Goal: Task Accomplishment & Management: Use online tool/utility

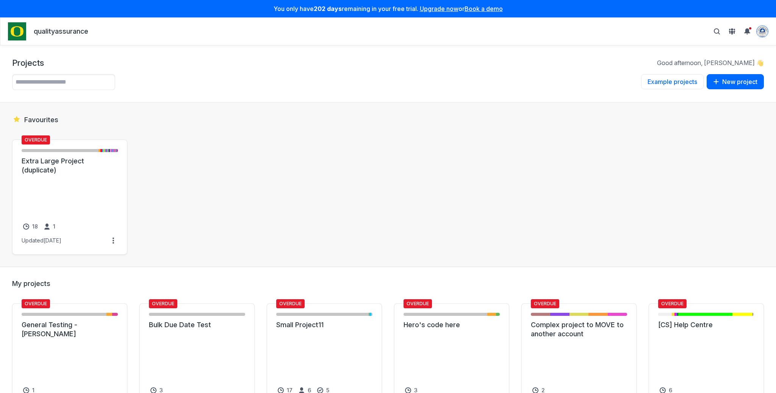
click at [765, 28] on img "View profile menu" at bounding box center [761, 31] width 11 height 11
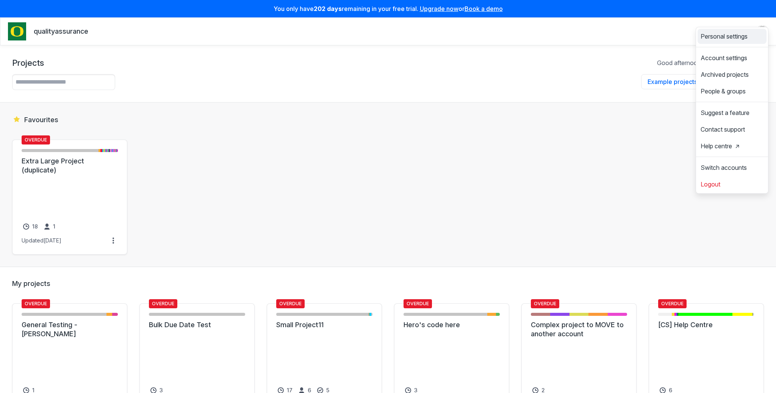
click at [714, 33] on span "Personal settings" at bounding box center [723, 36] width 47 height 6
click at [711, 61] on link "Account settings" at bounding box center [731, 58] width 69 height 12
click at [652, 23] on nav "qualityassurance Personal settings Account settings Archived projects People & …" at bounding box center [388, 31] width 760 height 18
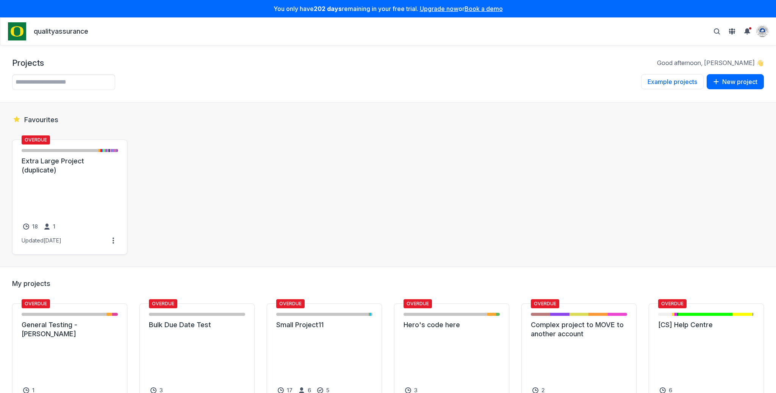
click at [338, 35] on nav "qualityassurance Personal settings Account settings Archived projects People & …" at bounding box center [388, 31] width 760 height 18
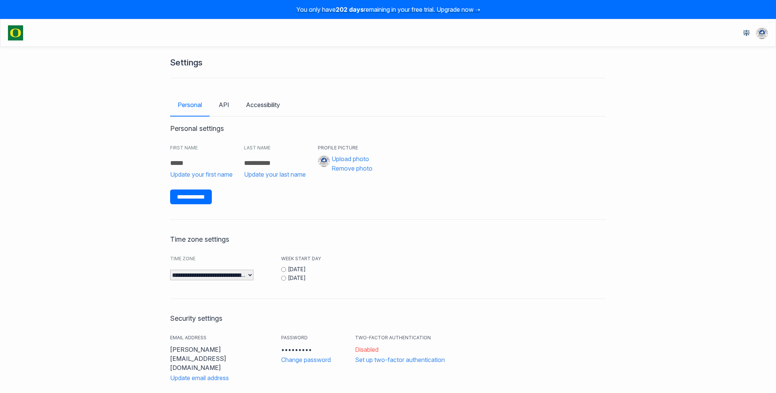
scroll to position [187, 0]
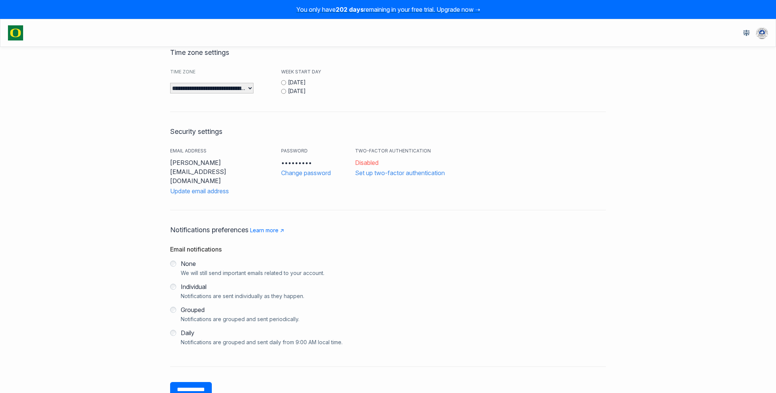
click at [569, 101] on div "**********" at bounding box center [387, 175] width 435 height 443
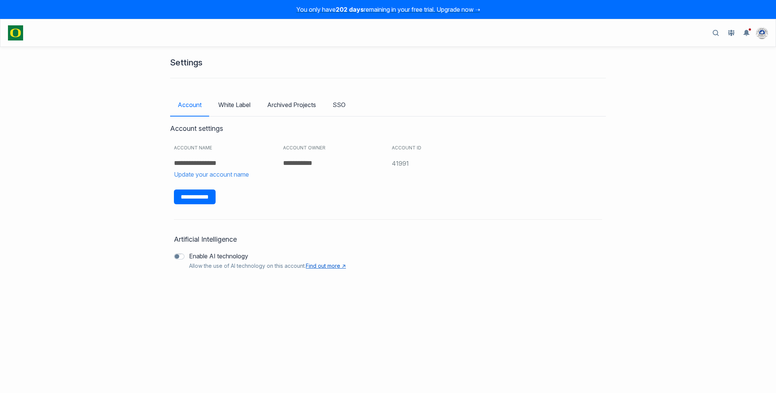
click at [322, 267] on link "Find out more ↗︎" at bounding box center [326, 266] width 40 height 6
drag, startPoint x: 231, startPoint y: 273, endPoint x: 222, endPoint y: 244, distance: 30.4
click at [222, 244] on div "Artificial Intelligence Enable AI technology Allow the use of AI technology on …" at bounding box center [387, 239] width 435 height 71
drag, startPoint x: 188, startPoint y: 237, endPoint x: 246, endPoint y: 265, distance: 64.2
click at [246, 265] on div "Artificial Intelligence Enable AI technology Allow the use of AI technology on …" at bounding box center [387, 239] width 435 height 71
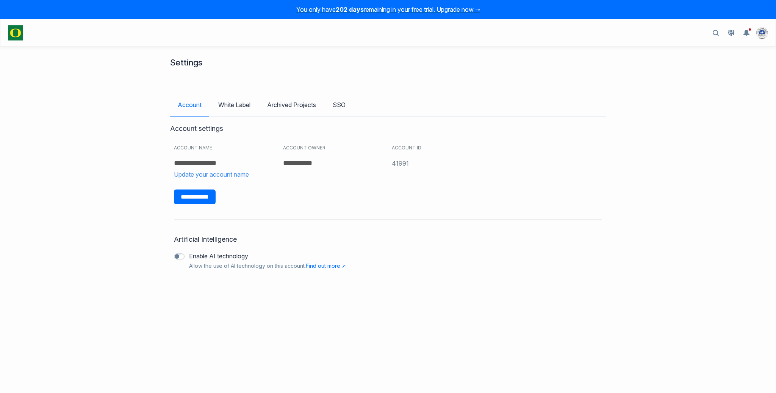
click at [251, 273] on div "Artificial Intelligence Enable AI technology Allow the use of AI technology on …" at bounding box center [387, 239] width 435 height 71
drag, startPoint x: 250, startPoint y: 273, endPoint x: 229, endPoint y: 255, distance: 27.6
click at [229, 255] on div "Artificial Intelligence Enable AI technology Allow the use of AI technology on …" at bounding box center [387, 239] width 435 height 71
click at [234, 276] on div "Artificial Intelligence Enable AI technology Allow the use of AI technology on …" at bounding box center [387, 239] width 435 height 71
click at [727, 35] on link at bounding box center [731, 33] width 12 height 12
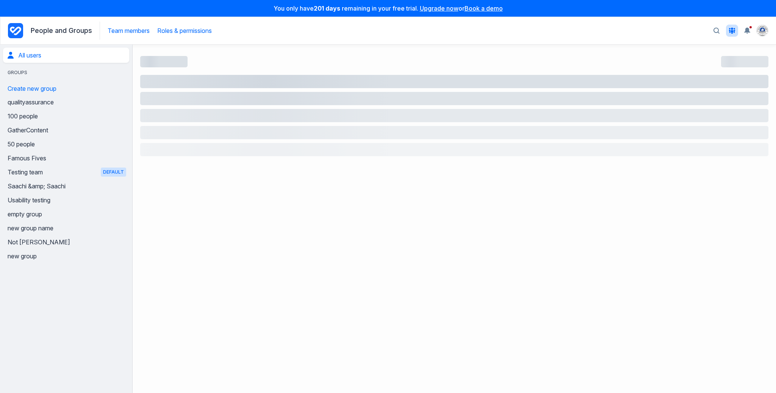
click at [170, 28] on link "Roles & permissions" at bounding box center [184, 31] width 55 height 8
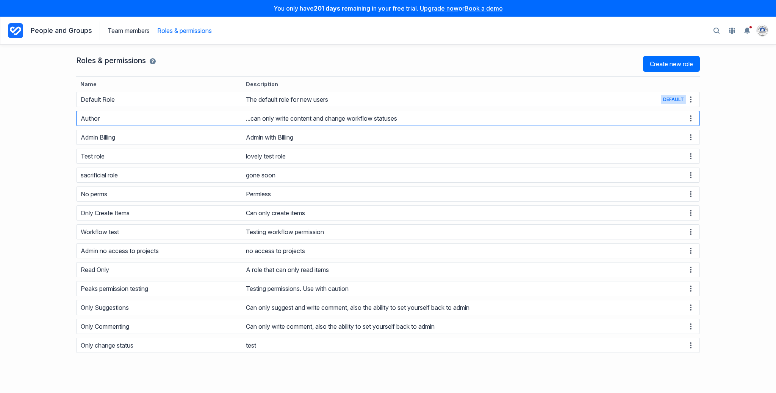
click at [687, 115] on span at bounding box center [690, 118] width 9 height 9
click at [664, 125] on button "Edit role" at bounding box center [664, 125] width 55 height 12
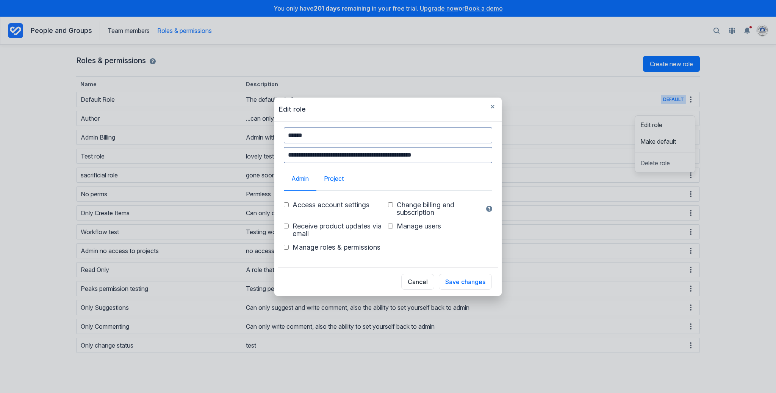
click at [330, 180] on link "Project" at bounding box center [333, 178] width 35 height 23
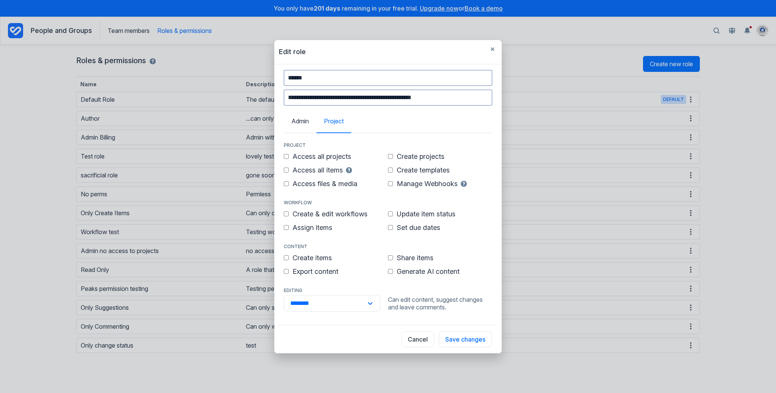
click at [423, 272] on span "Generate AI content" at bounding box center [427, 272] width 63 height 8
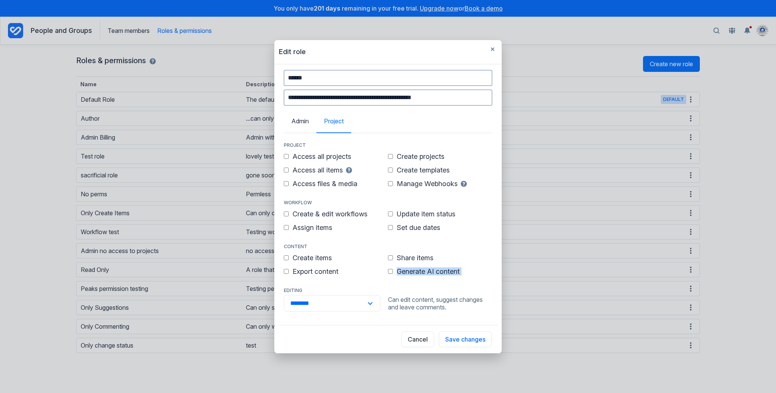
click at [423, 272] on span "Generate AI content" at bounding box center [427, 272] width 63 height 8
click at [462, 268] on div "Generate AI content" at bounding box center [440, 272] width 104 height 14
click at [412, 339] on button "Cancel" at bounding box center [417, 340] width 33 height 16
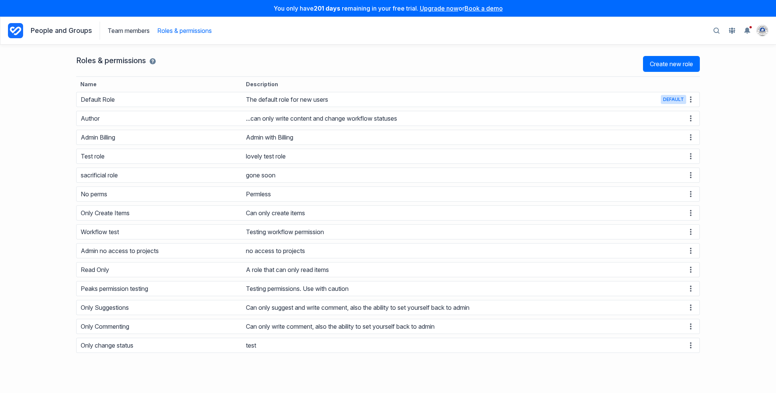
click at [22, 35] on icon "Project Dashboard" at bounding box center [15, 30] width 15 height 15
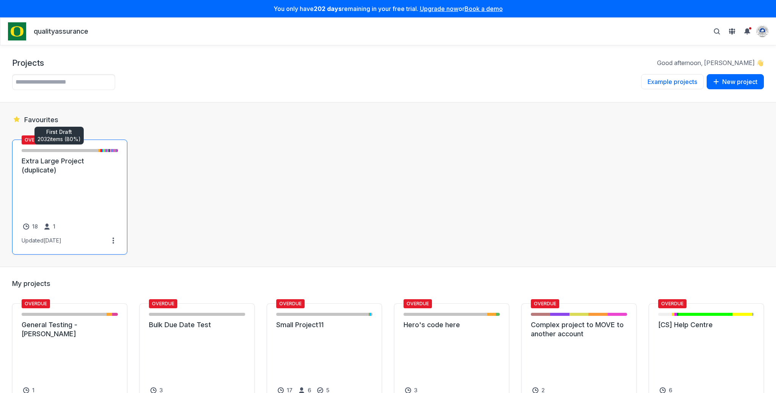
click at [83, 167] on link "Extra Large Project (duplicate)" at bounding box center [70, 166] width 96 height 18
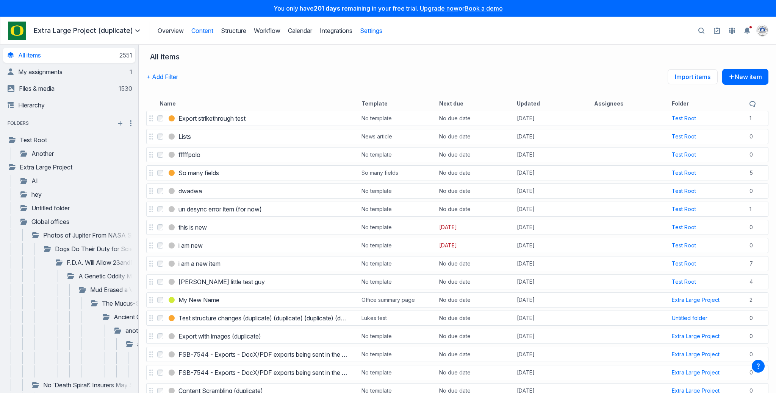
click at [370, 33] on link "Settings" at bounding box center [371, 31] width 22 height 8
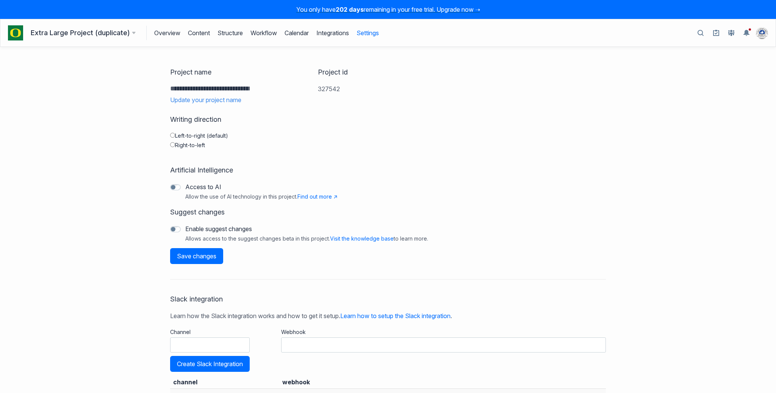
scroll to position [36, 0]
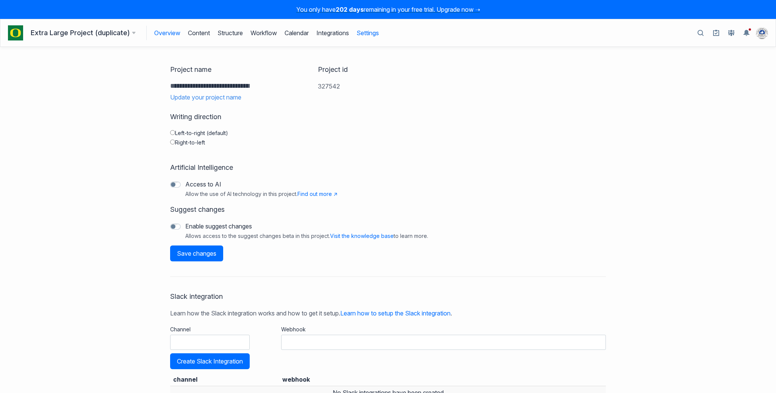
click at [169, 37] on link "Overview" at bounding box center [167, 33] width 26 height 14
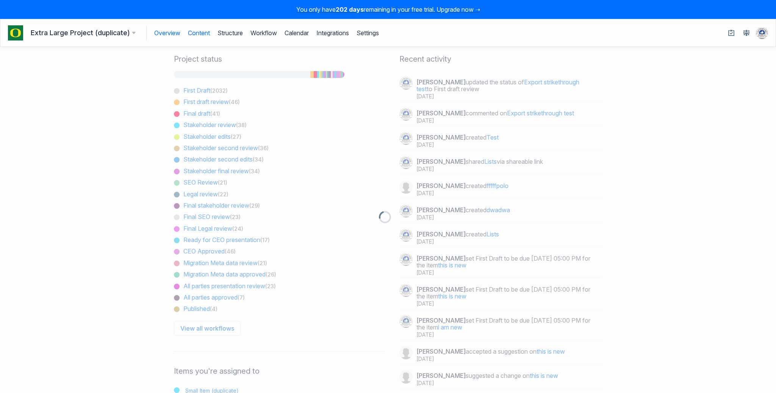
click at [198, 33] on link "Content" at bounding box center [199, 33] width 22 height 14
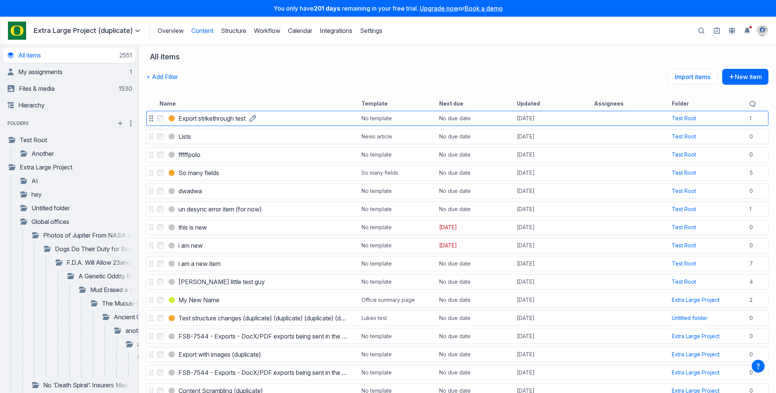
click at [204, 122] on h3 "Export strikethrough test" at bounding box center [211, 118] width 67 height 9
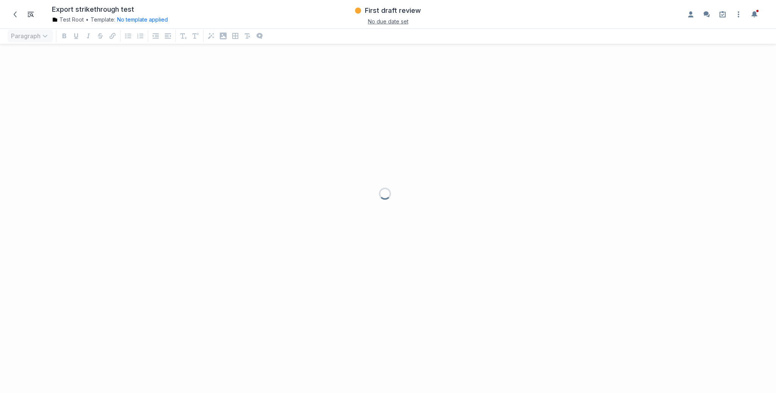
scroll to position [334, 776]
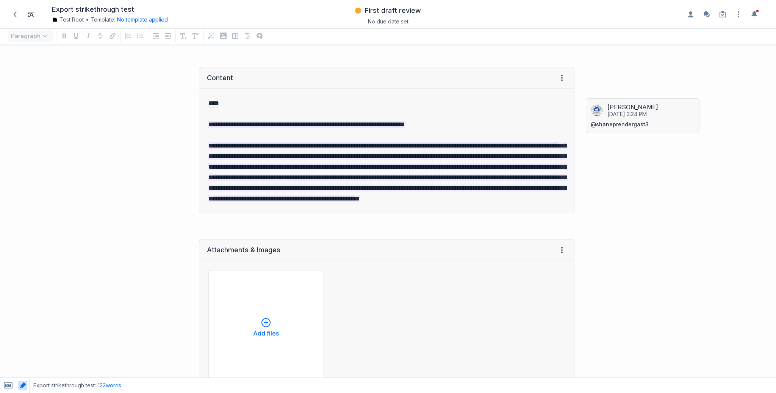
click at [212, 40] on div "Disabled AI format" at bounding box center [211, 36] width 12 height 12
click at [310, 204] on p "**********" at bounding box center [386, 172] width 356 height 64
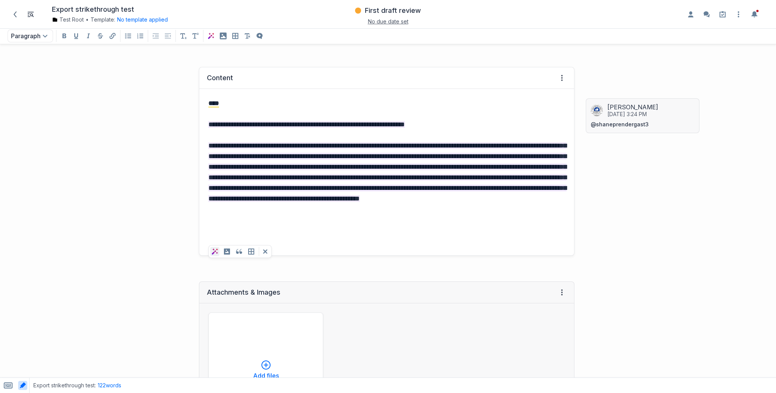
click at [213, 254] on div "**********" at bounding box center [386, 172] width 374 height 167
click at [216, 247] on p "grid" at bounding box center [386, 241] width 356 height 11
click at [214, 251] on icon "AI Assist" at bounding box center [215, 252] width 6 height 6
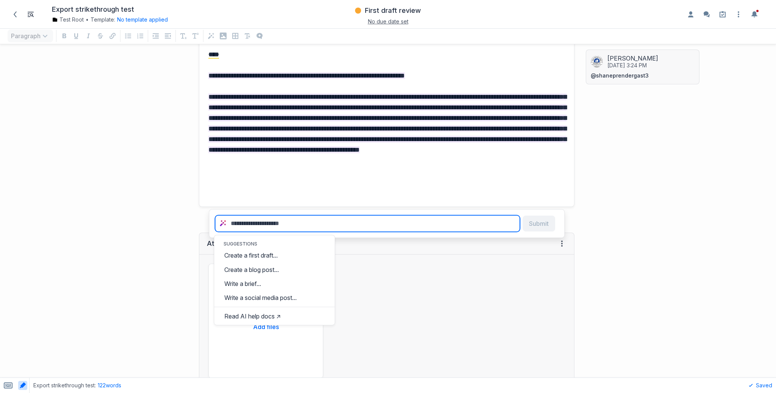
scroll to position [64, 0]
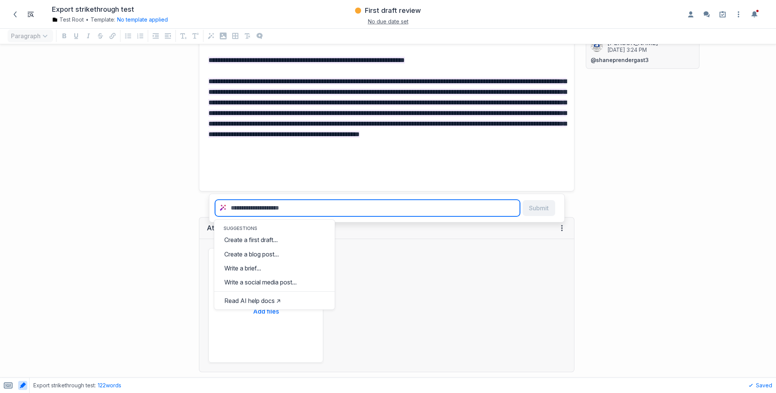
click at [262, 207] on textarea "Enter a prompt" at bounding box center [367, 208] width 304 height 16
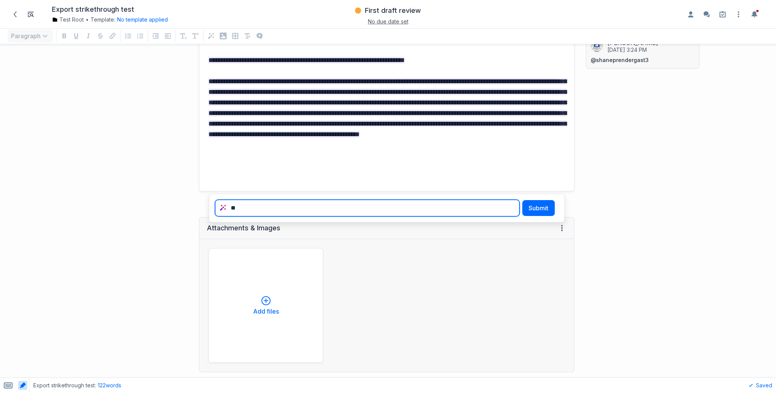
type textarea "*"
type textarea "**********"
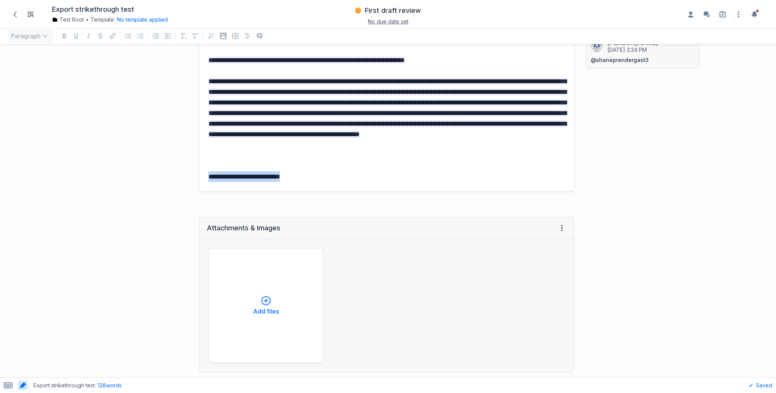
drag, startPoint x: 208, startPoint y: 189, endPoint x: 304, endPoint y: 186, distance: 96.6
click at [304, 186] on div "**********" at bounding box center [386, 108] width 374 height 167
click at [302, 182] on p "**********" at bounding box center [386, 177] width 356 height 11
drag, startPoint x: 294, startPoint y: 188, endPoint x: 190, endPoint y: 188, distance: 104.5
click at [190, 188] on div "**********" at bounding box center [291, 97] width 574 height 204
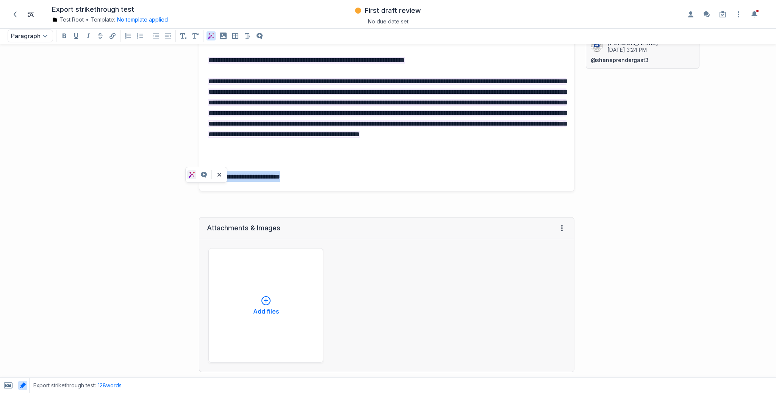
click at [194, 177] on button "AI Assist on selected text" at bounding box center [191, 174] width 9 height 9
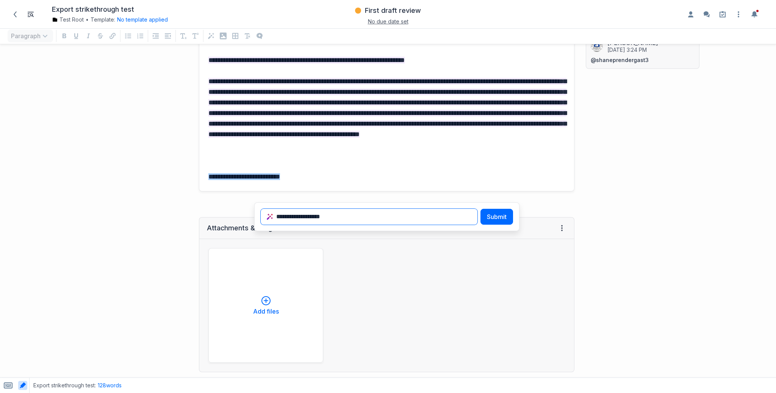
type input "**********"
click at [480, 209] on button "Submit" at bounding box center [496, 217] width 33 height 16
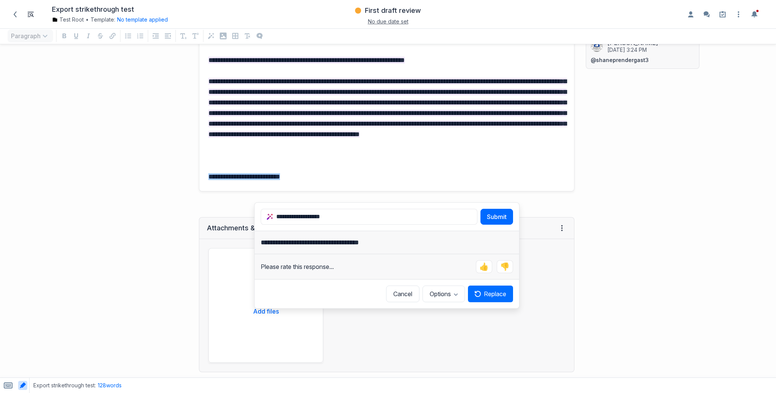
click at [316, 191] on div "**********" at bounding box center [386, 108] width 374 height 167
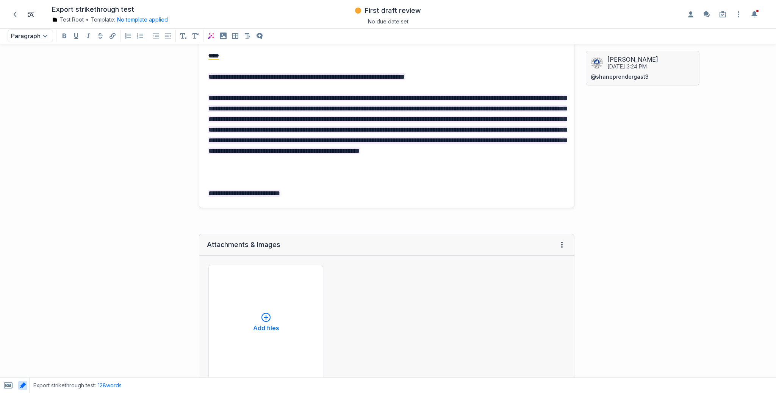
scroll to position [47, 0]
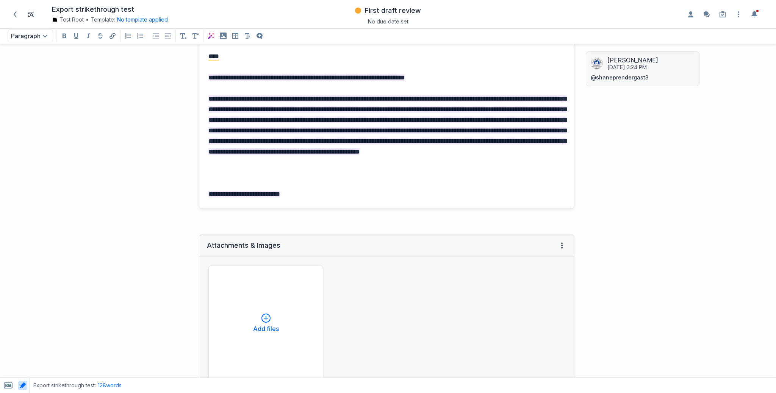
click at [307, 200] on p "**********" at bounding box center [386, 194] width 356 height 11
